Goal: Task Accomplishment & Management: Use online tool/utility

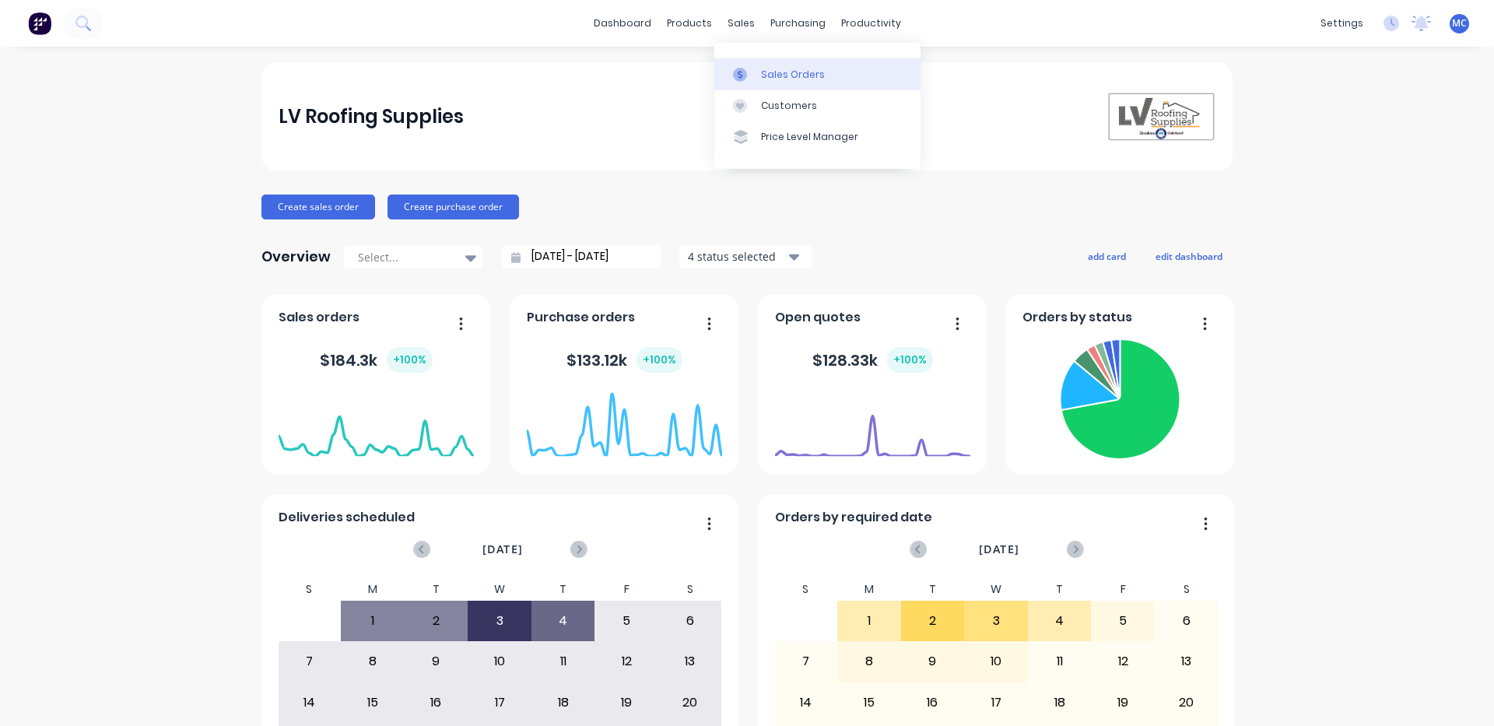
click at [770, 75] on div "Sales Orders" at bounding box center [793, 75] width 64 height 14
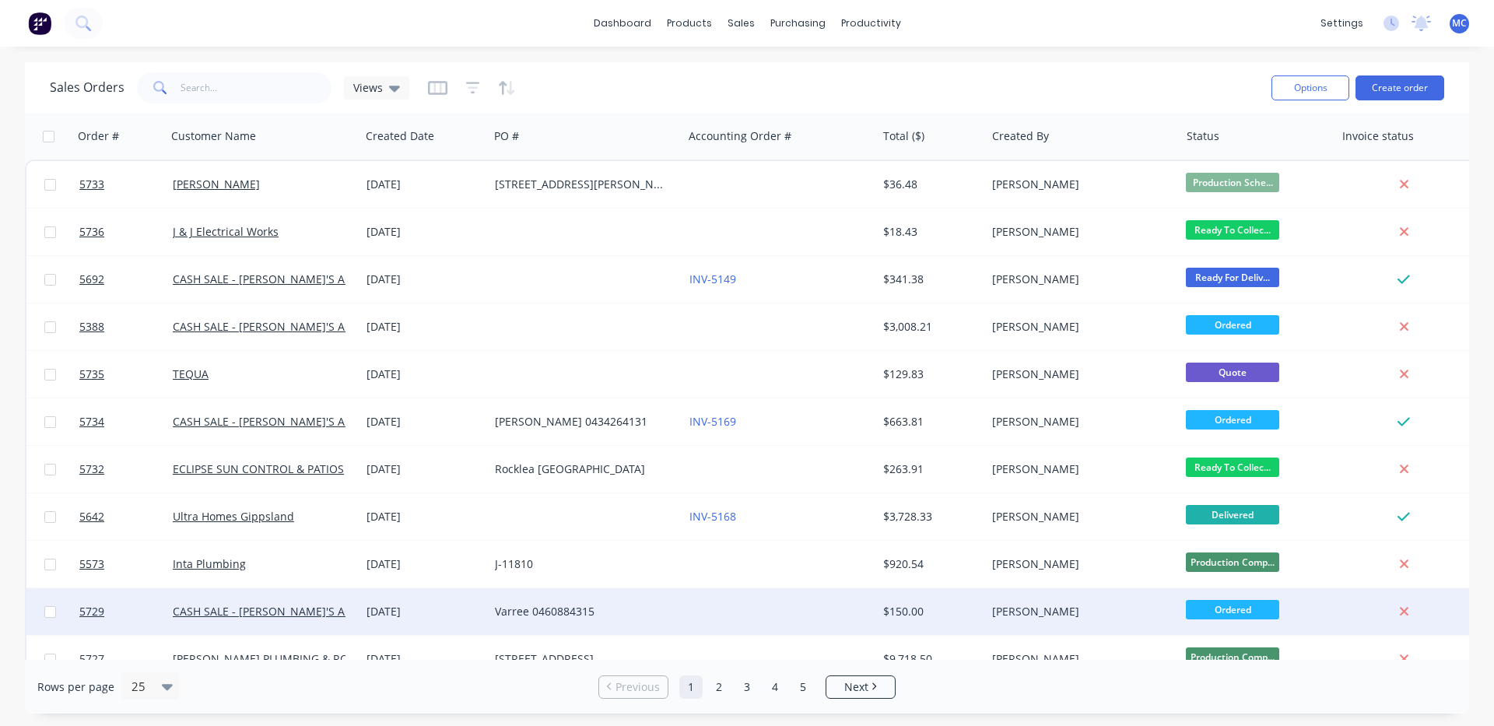
click at [537, 610] on div "Varree 0460884315" at bounding box center [581, 612] width 173 height 16
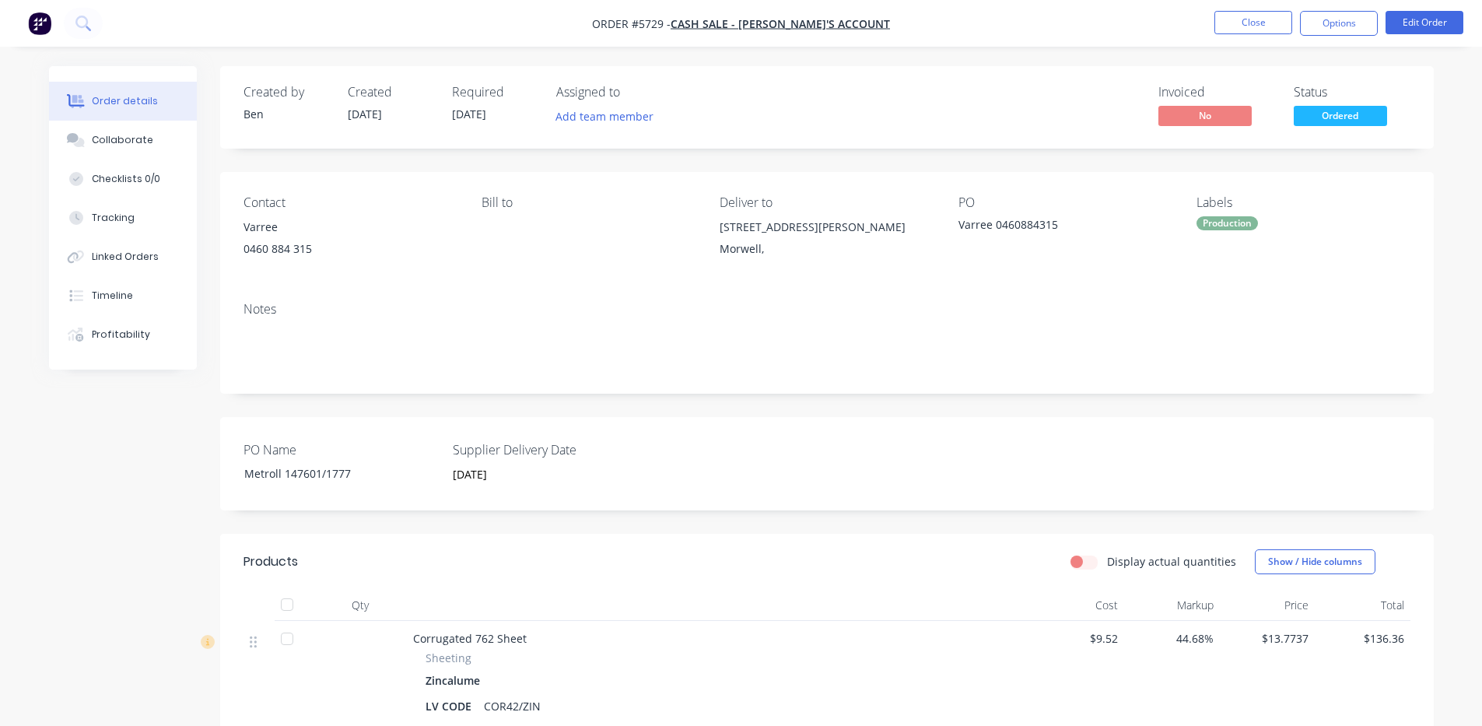
click at [1229, 228] on div "Production" at bounding box center [1227, 223] width 61 height 14
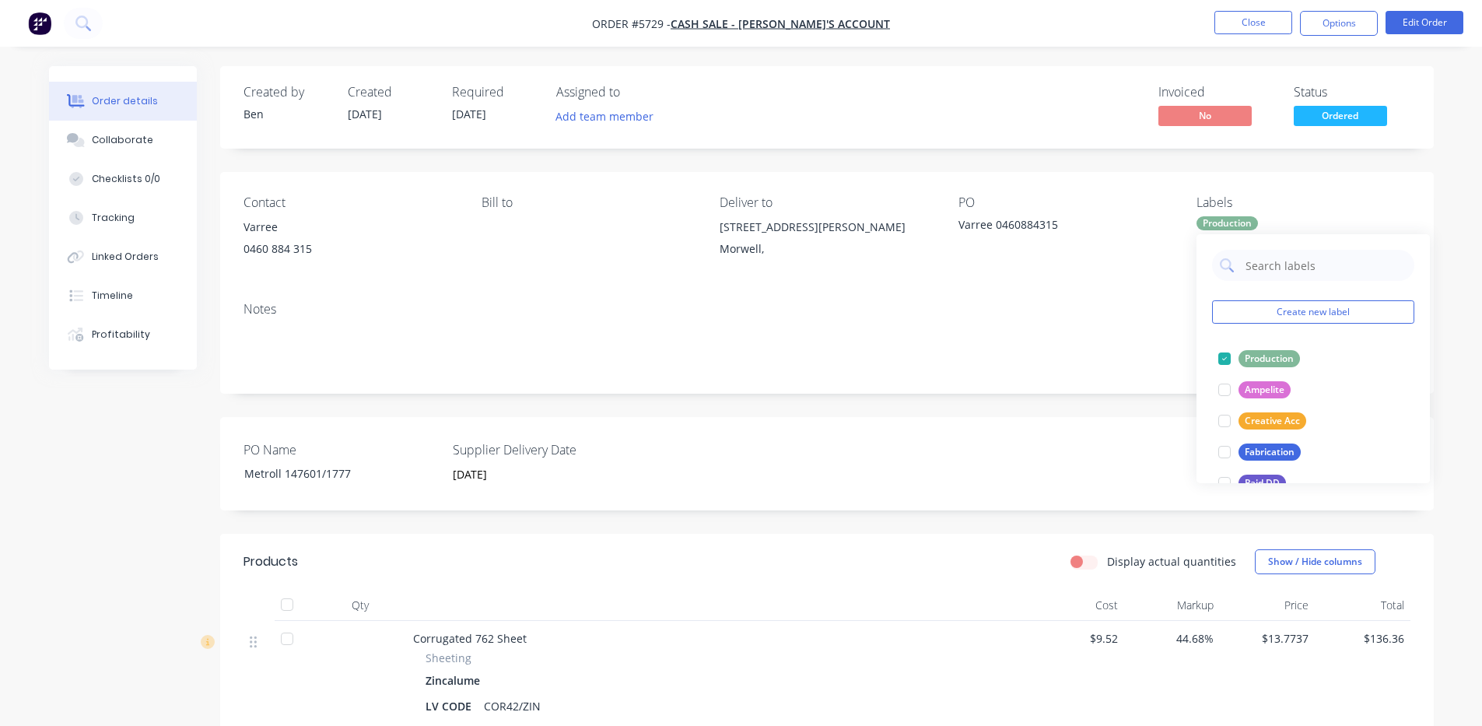
scroll to position [37, 0]
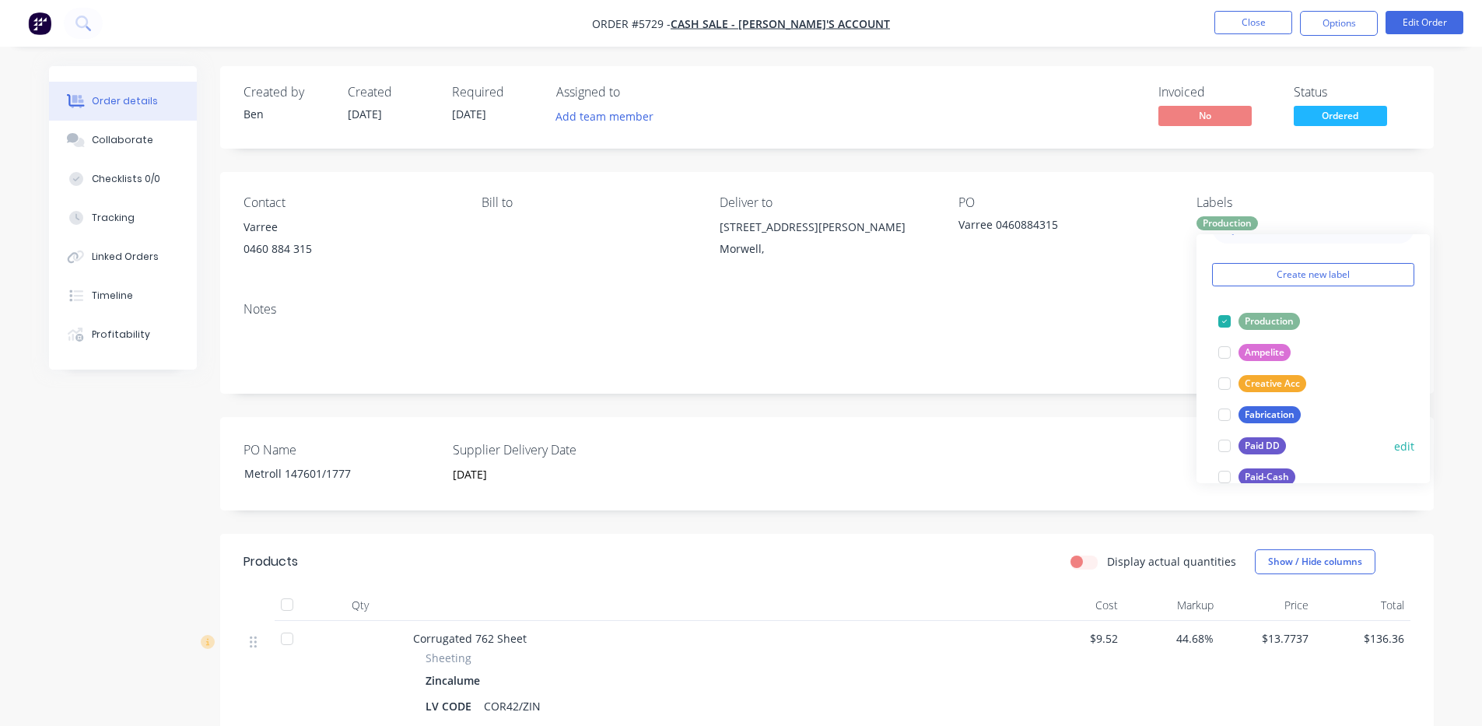
click at [1224, 447] on div at bounding box center [1224, 445] width 31 height 31
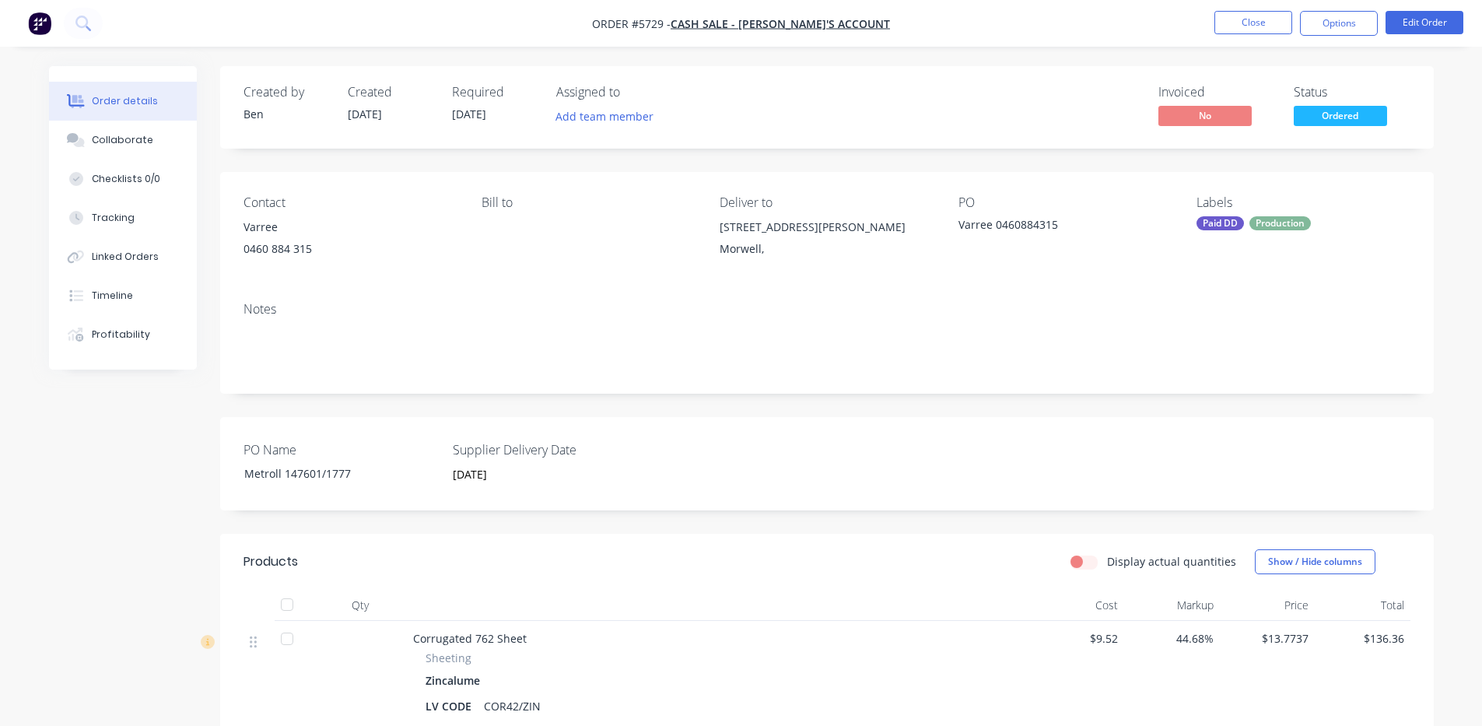
click at [1054, 456] on div "PO Name Metroll 147601/1777 Supplier Delivery Date [DATE]" at bounding box center [827, 463] width 1214 height 93
click at [1334, 16] on button "Options" at bounding box center [1339, 23] width 78 height 25
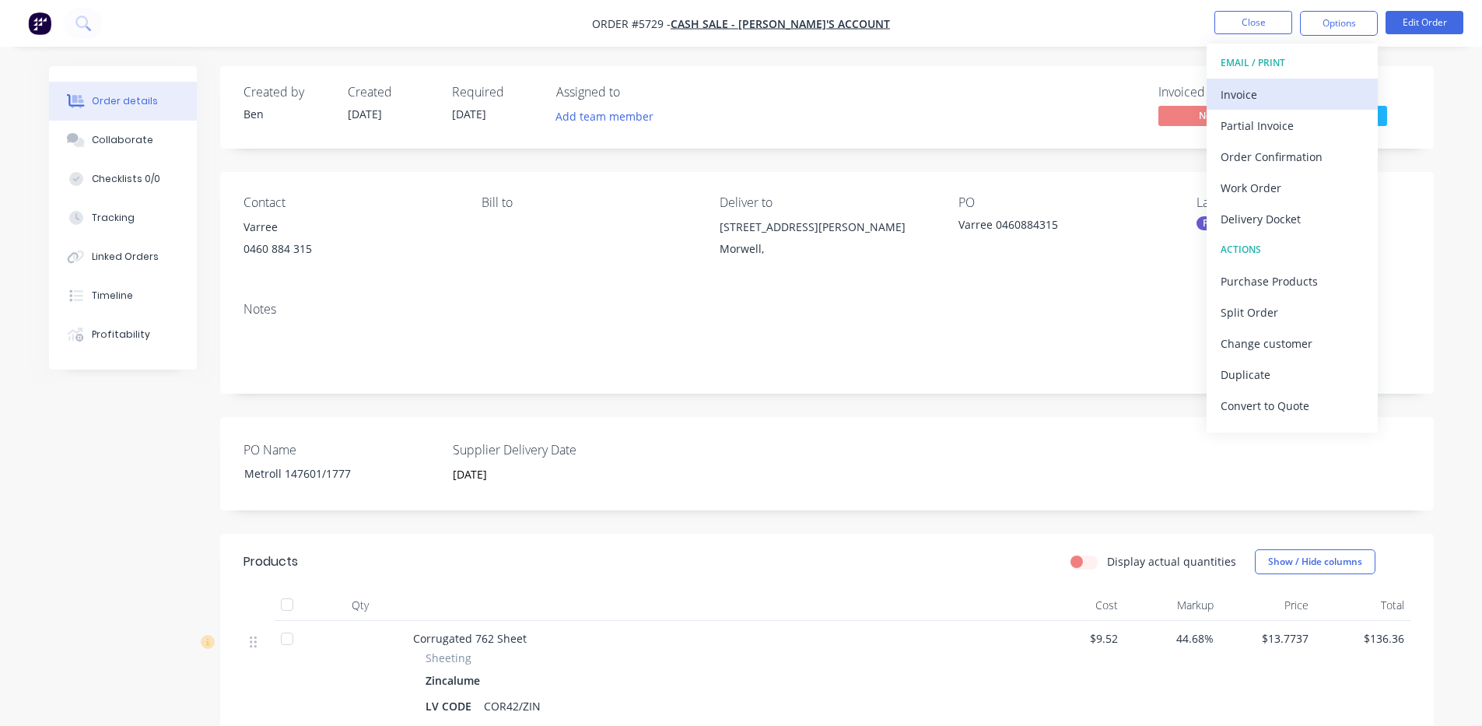
click at [1251, 97] on div "Invoice" at bounding box center [1292, 94] width 143 height 23
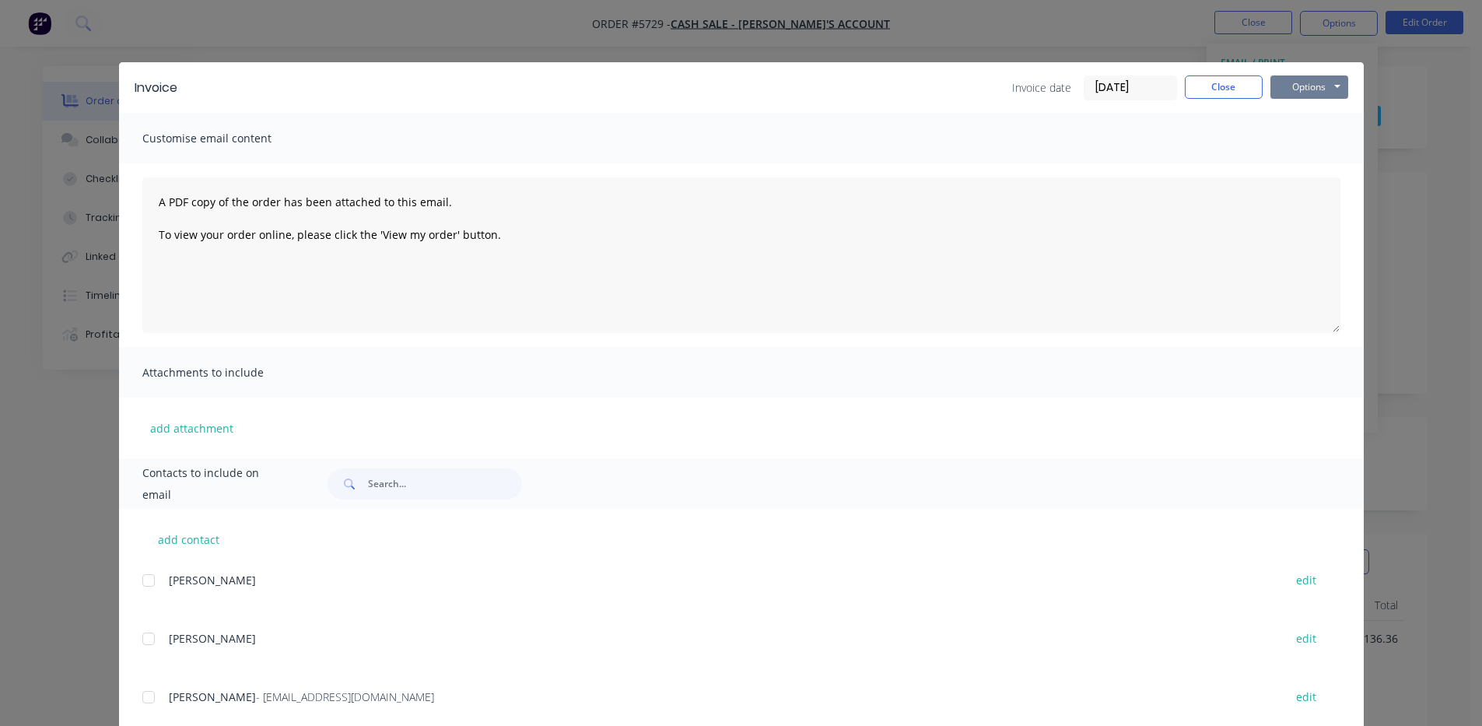
click at [1292, 79] on button "Options" at bounding box center [1310, 86] width 78 height 23
click at [1313, 143] on button "Print" at bounding box center [1321, 141] width 100 height 26
